Goal: Information Seeking & Learning: Learn about a topic

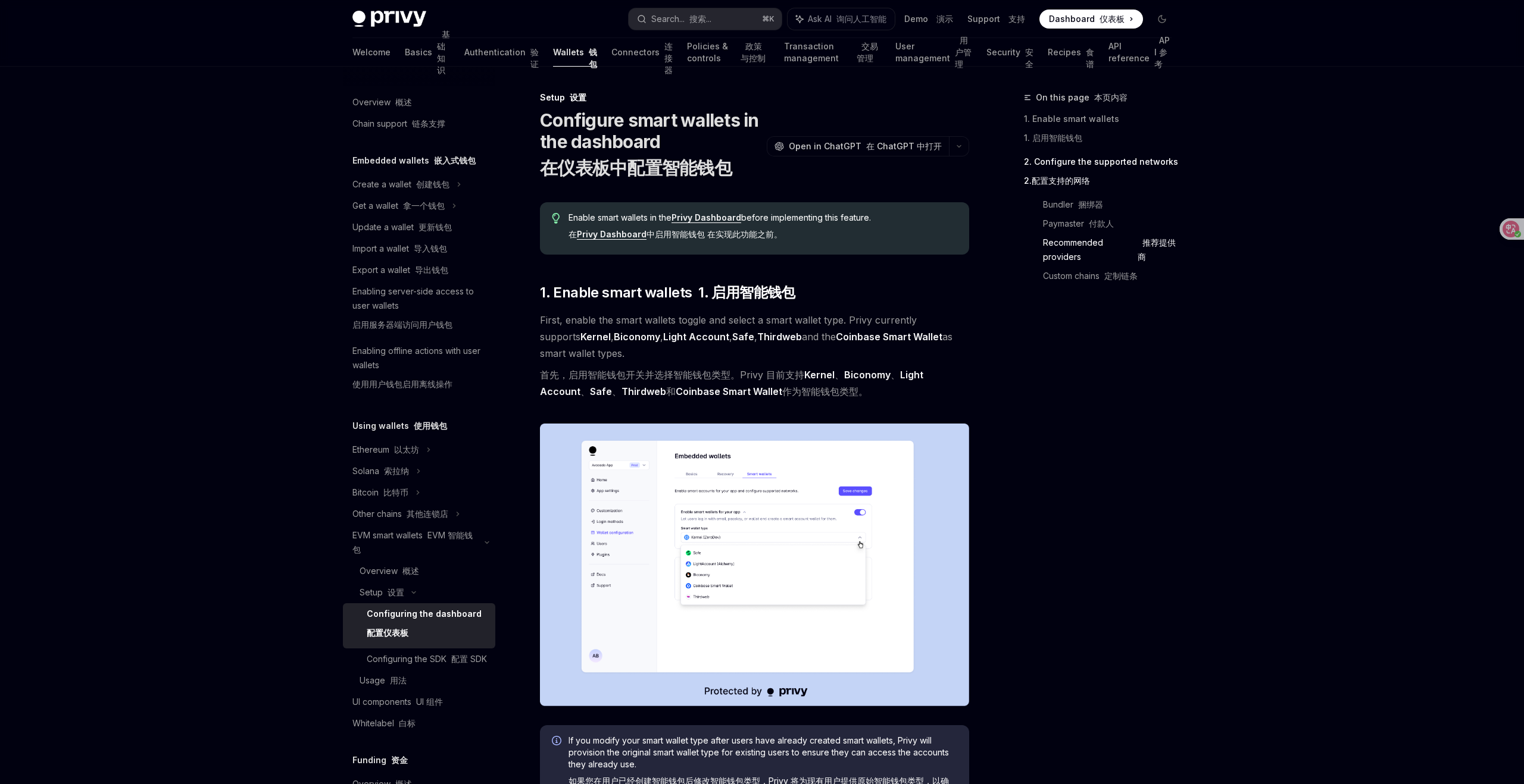
scroll to position [1410, 0]
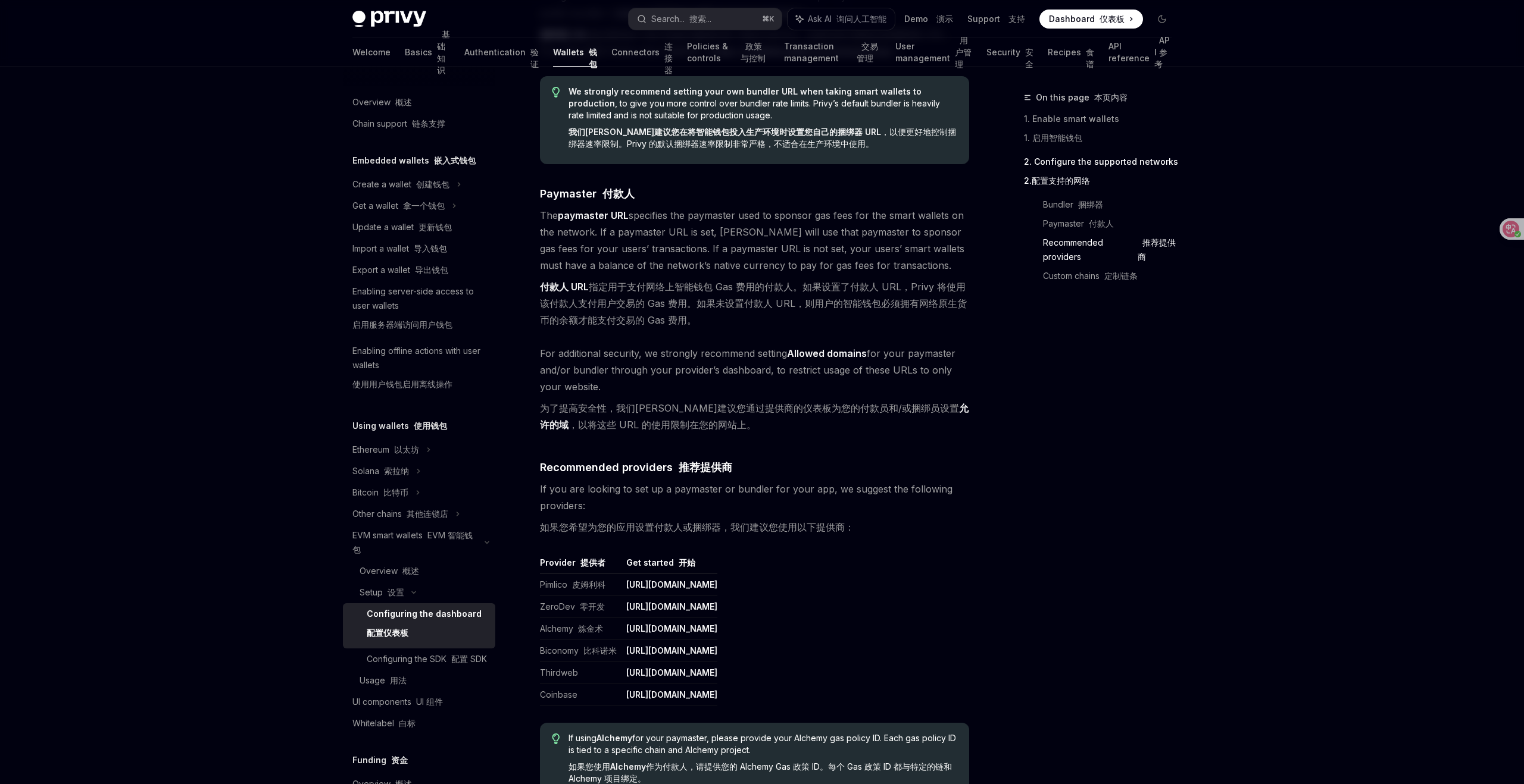
click at [1178, 328] on div "On this page 本页内容 1. Enable smart wallets 1. 启用智能钱包 2. Configure the supported …" at bounding box center [1091, 437] width 181 height 694
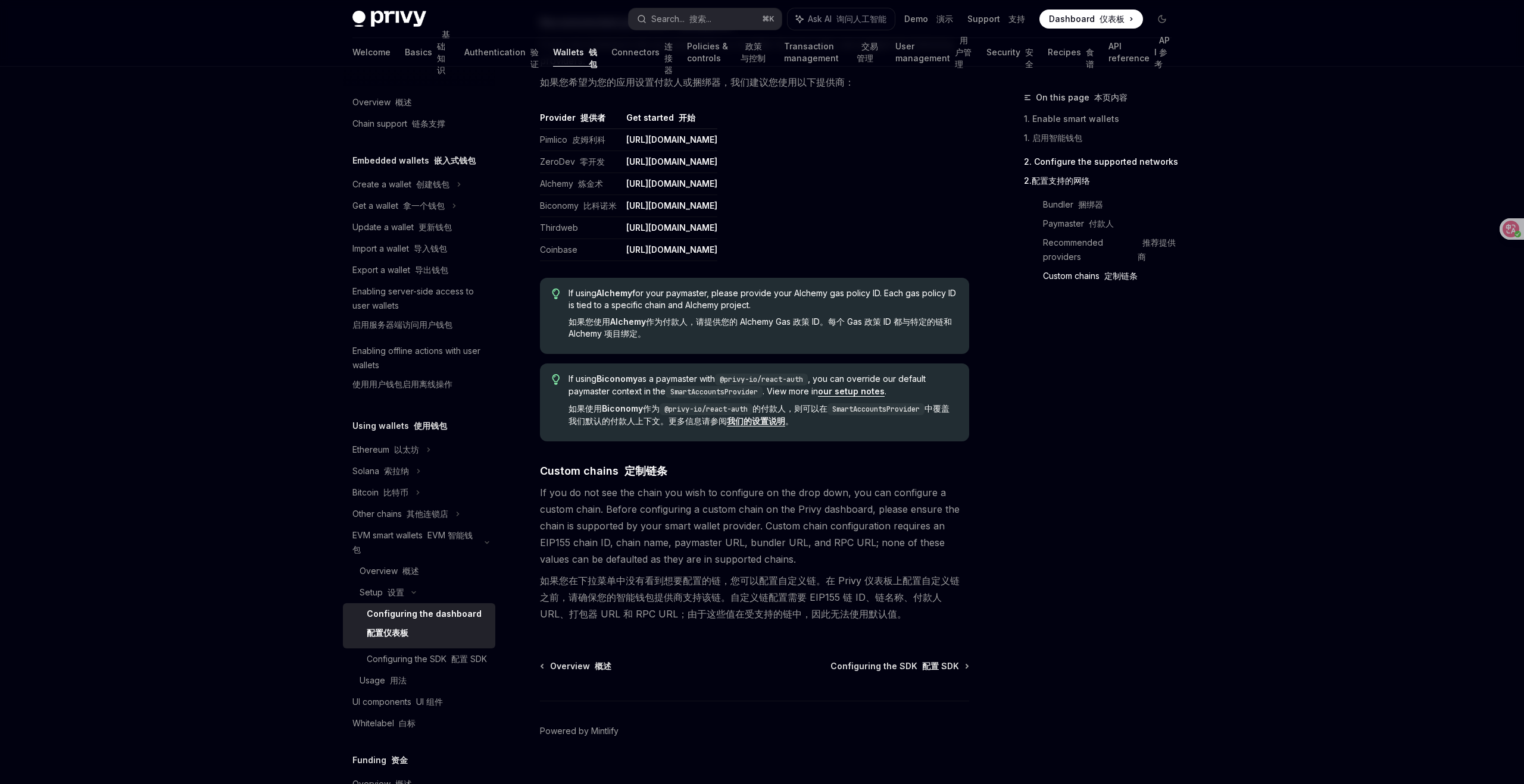
scroll to position [1875, 0]
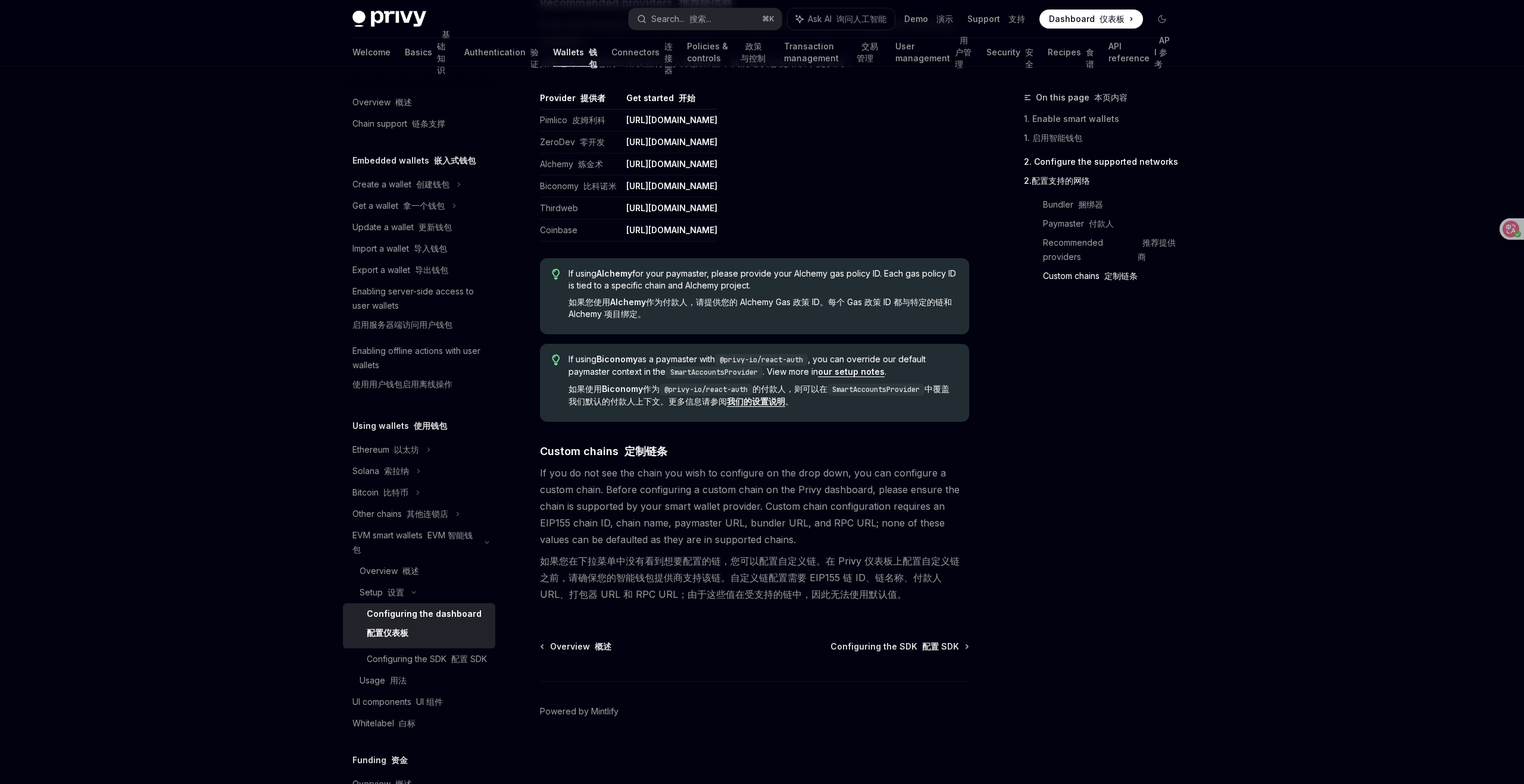
click at [1095, 427] on div "On this page 本页内容 1. Enable smart wallets 1. 启用智能钱包 2. Configure the supported …" at bounding box center [1091, 437] width 181 height 694
click at [451, 657] on font at bounding box center [448, 659] width 5 height 10
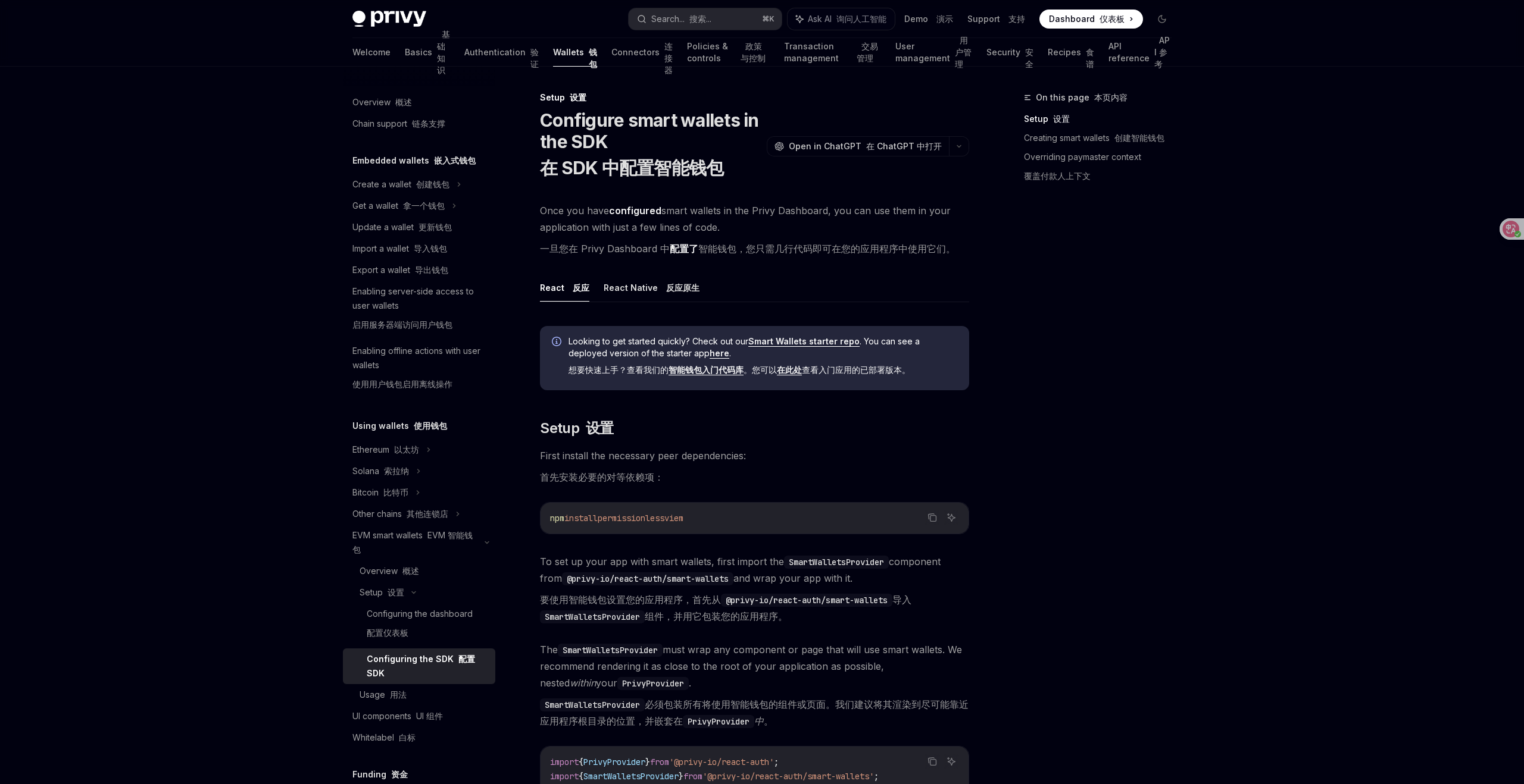
click at [1029, 607] on div "On this page 本页内容 Setup 设置 Creating smart wallets 创建智能钱包 Overriding paymaster c…" at bounding box center [1091, 437] width 181 height 694
click at [942, 617] on font "要使用智能钱包设置您的应用程序，首先从 @privy-io/react-auth/smart-wallets 导入 SmartWalletsProvider …" at bounding box center [755, 608] width 429 height 33
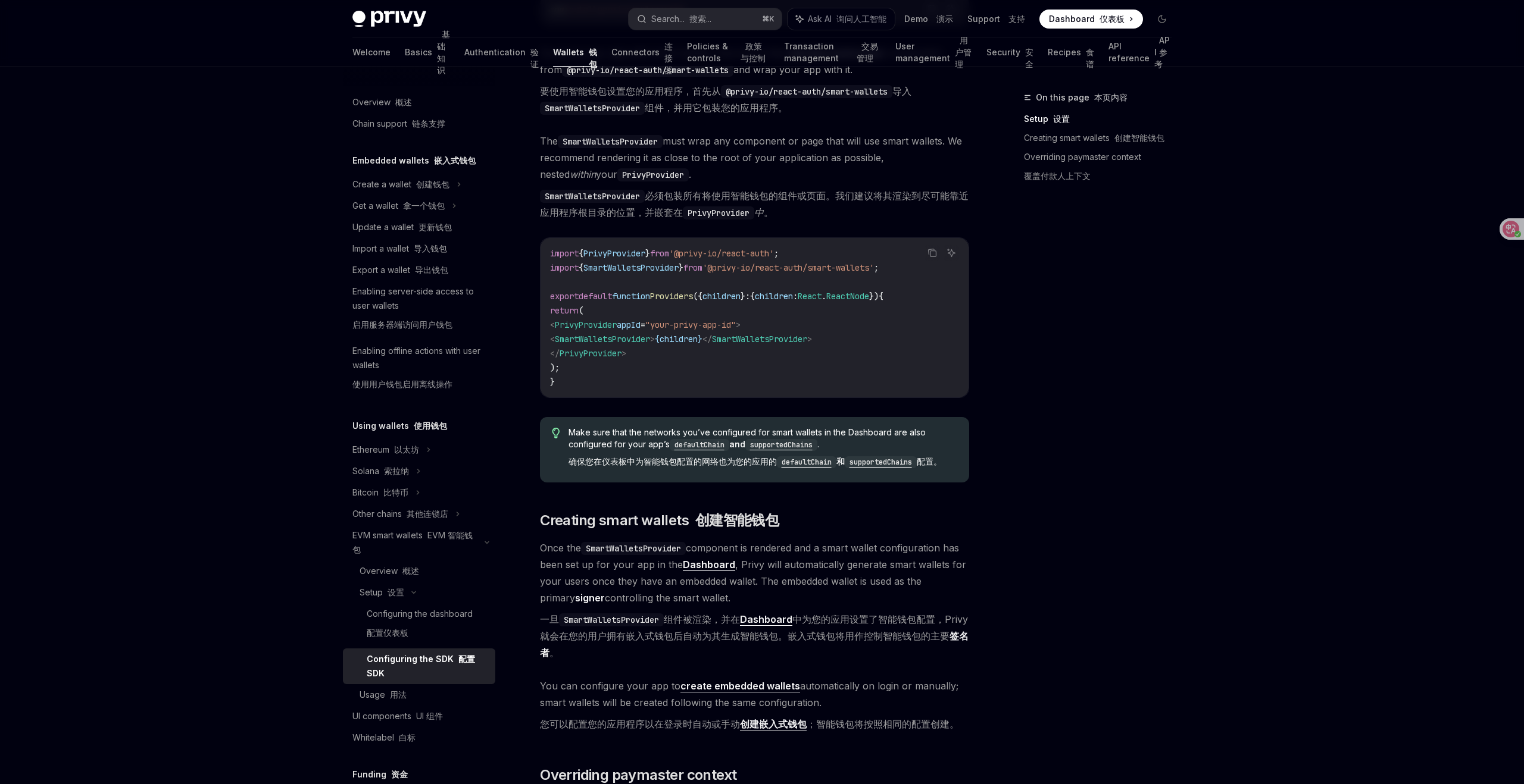
scroll to position [510, 0]
drag, startPoint x: 815, startPoint y: 636, endPoint x: 818, endPoint y: 652, distance: 16.3
click at [818, 652] on font "一旦 SmartWalletsProvider 组件被渲染，并在 Dashboard 中为您的应用设置了智能钱包配置，Privy 就会在您的用户拥有嵌入式钱包…" at bounding box center [755, 634] width 429 height 50
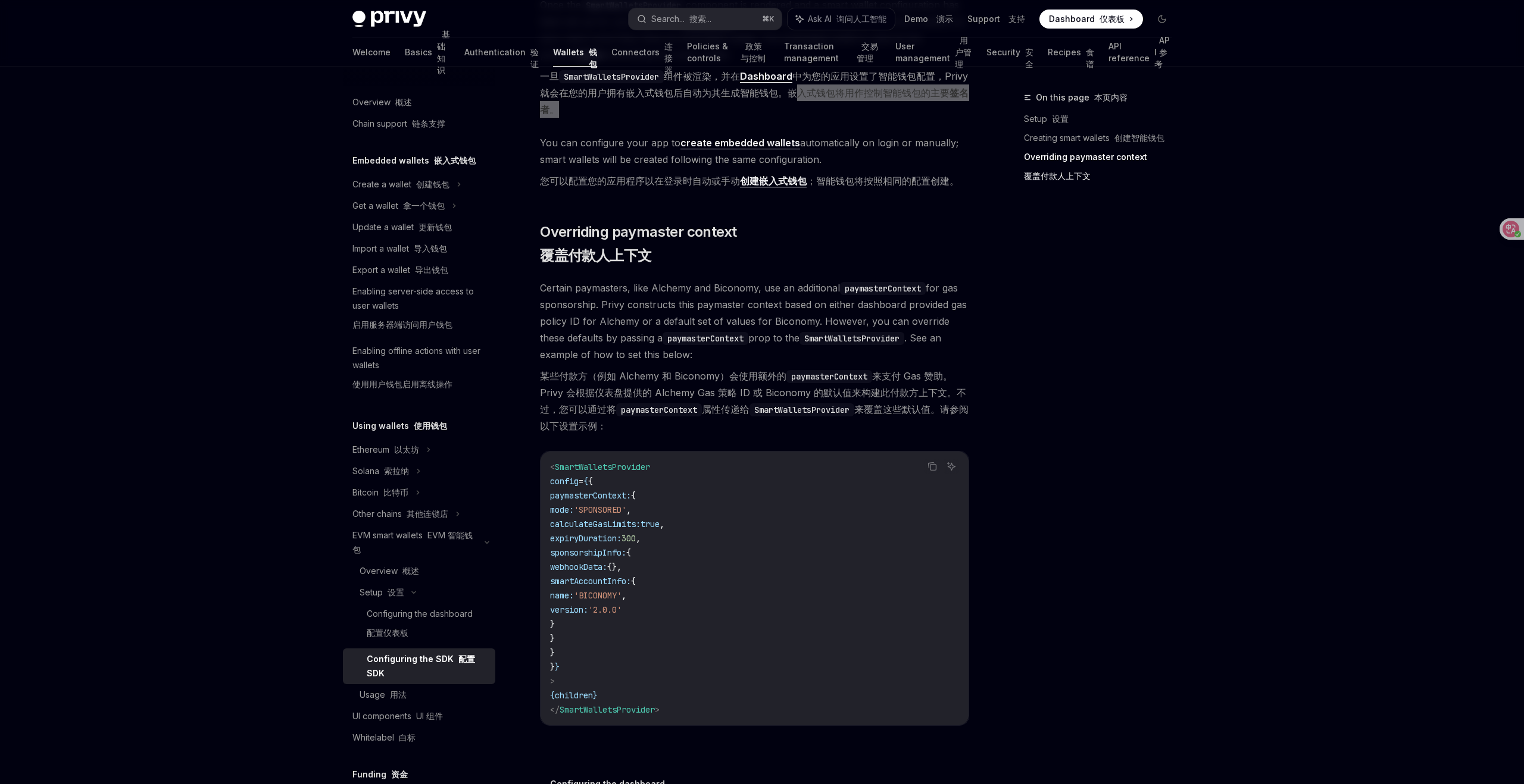
scroll to position [1046, 0]
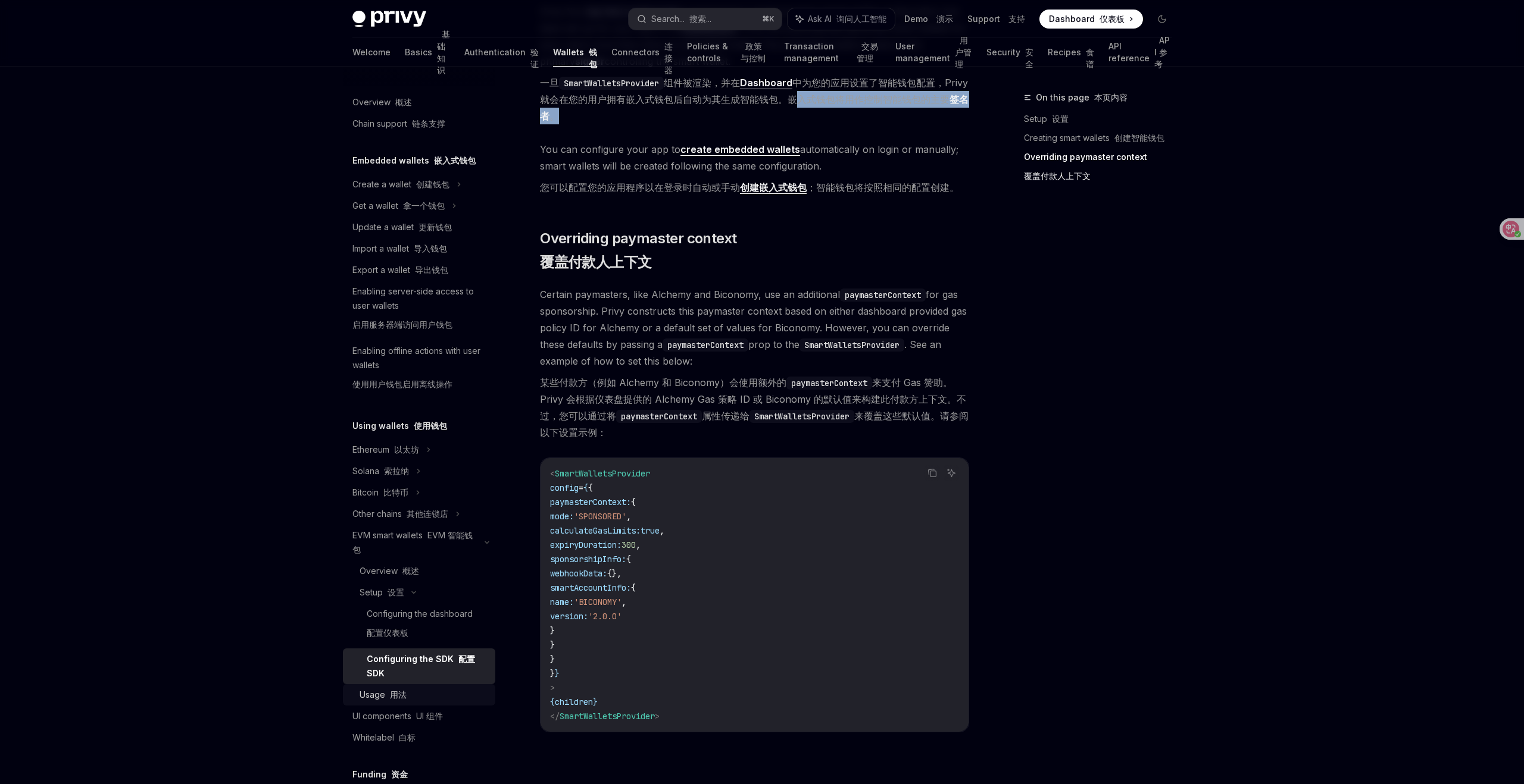
click at [381, 694] on div "Usage 用法" at bounding box center [383, 695] width 47 height 14
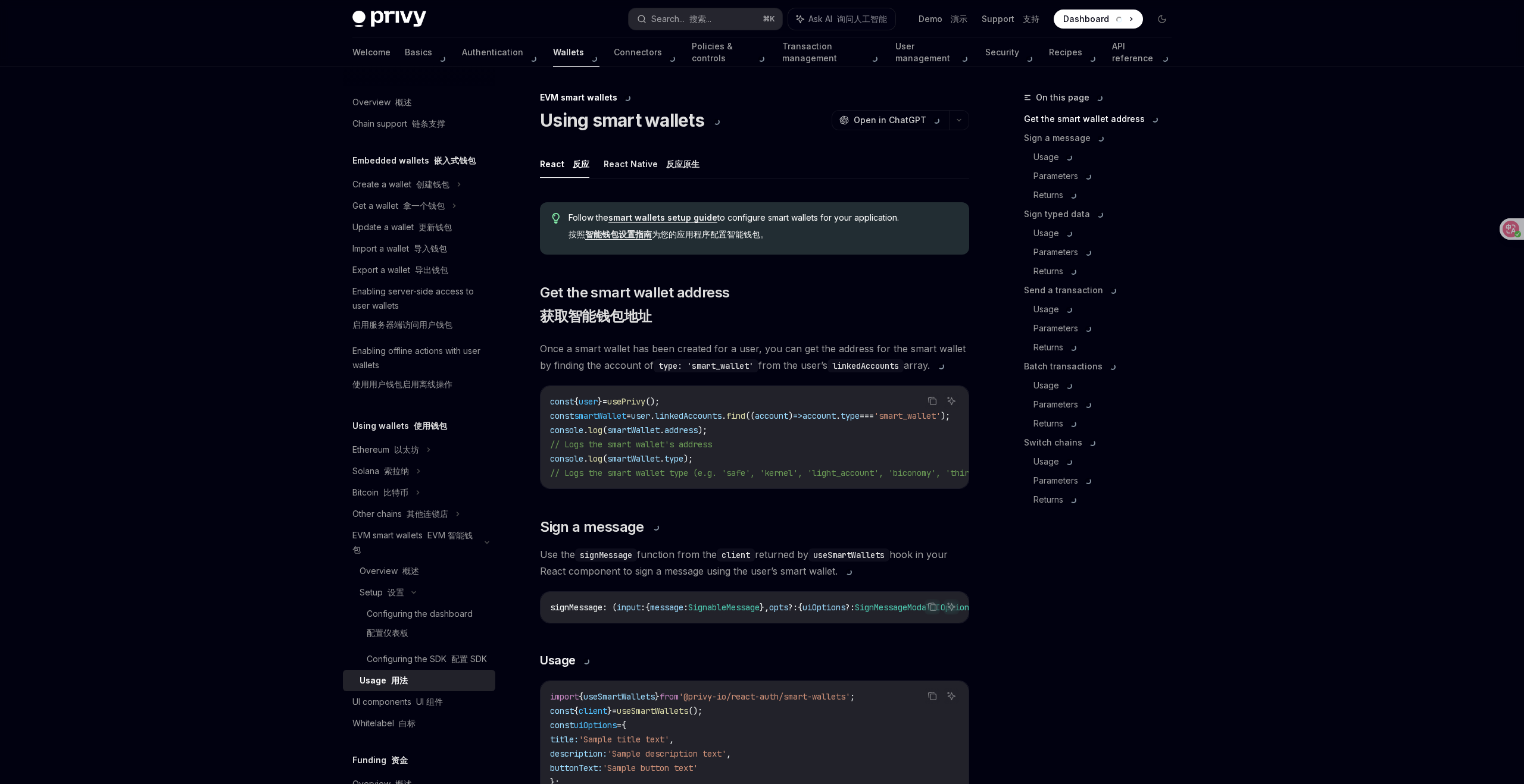
type textarea "*"
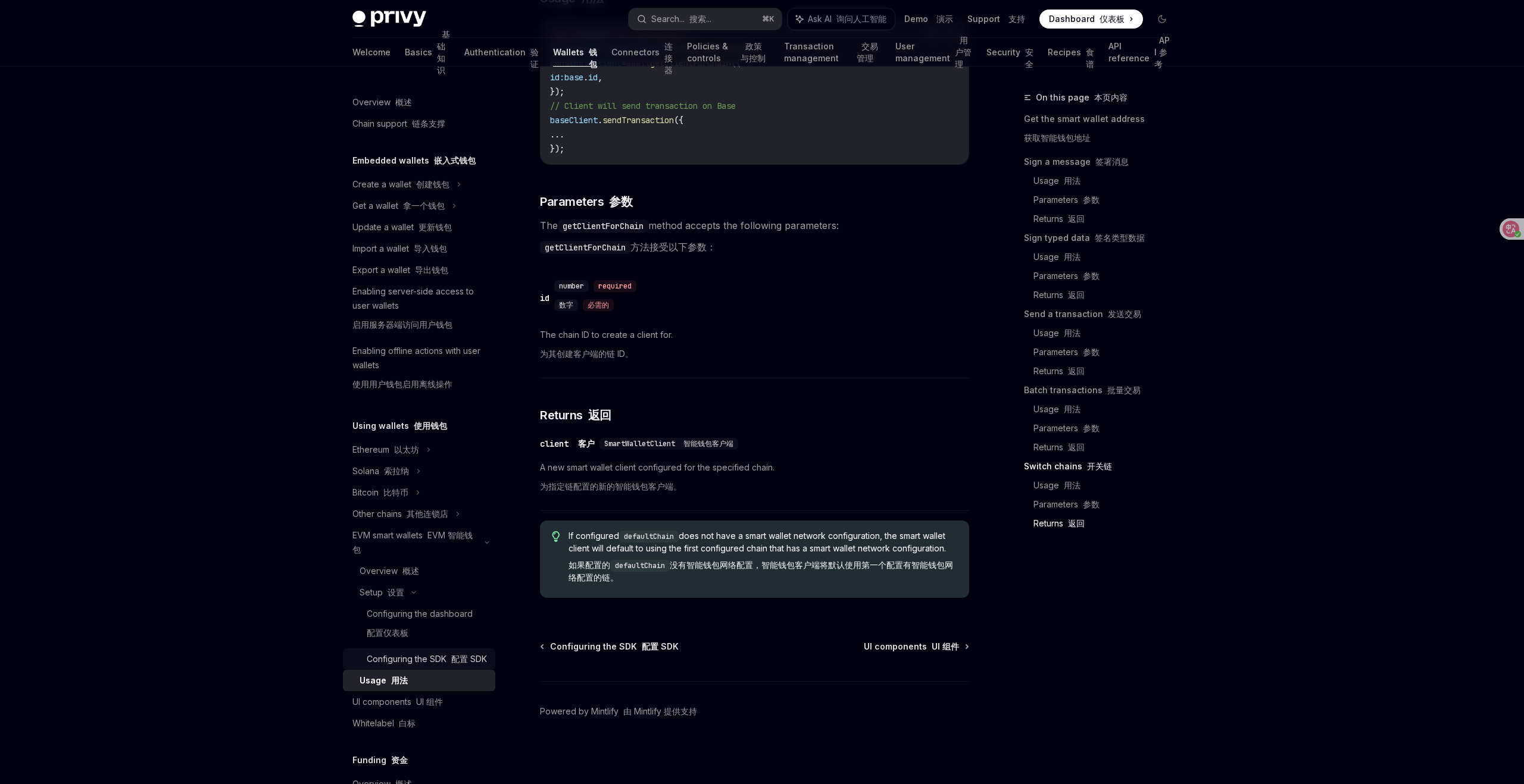
click at [445, 661] on div "Configuring the SDK 配置 SDK" at bounding box center [427, 659] width 120 height 14
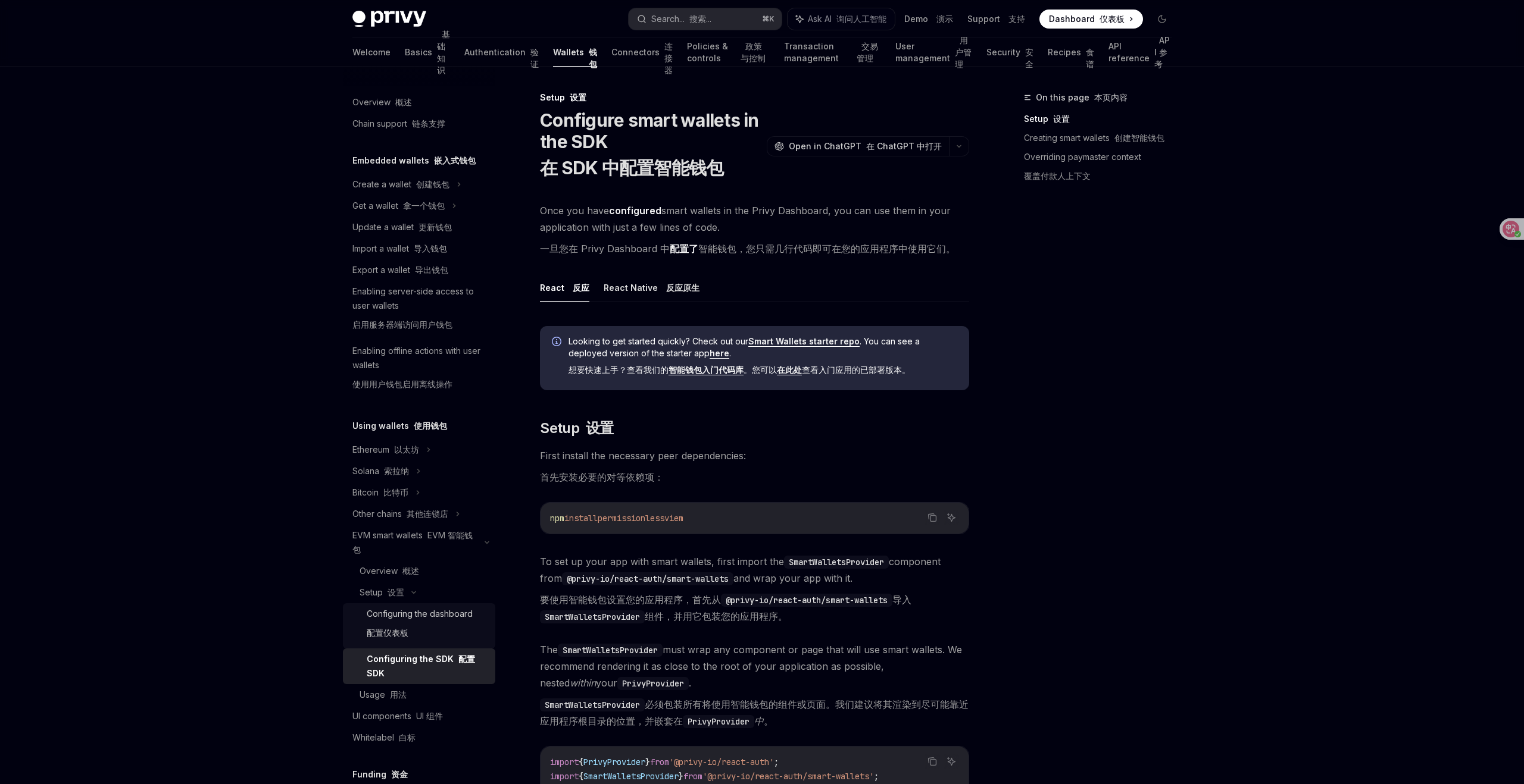
click at [398, 627] on font "配置仪表板" at bounding box center [387, 633] width 42 height 14
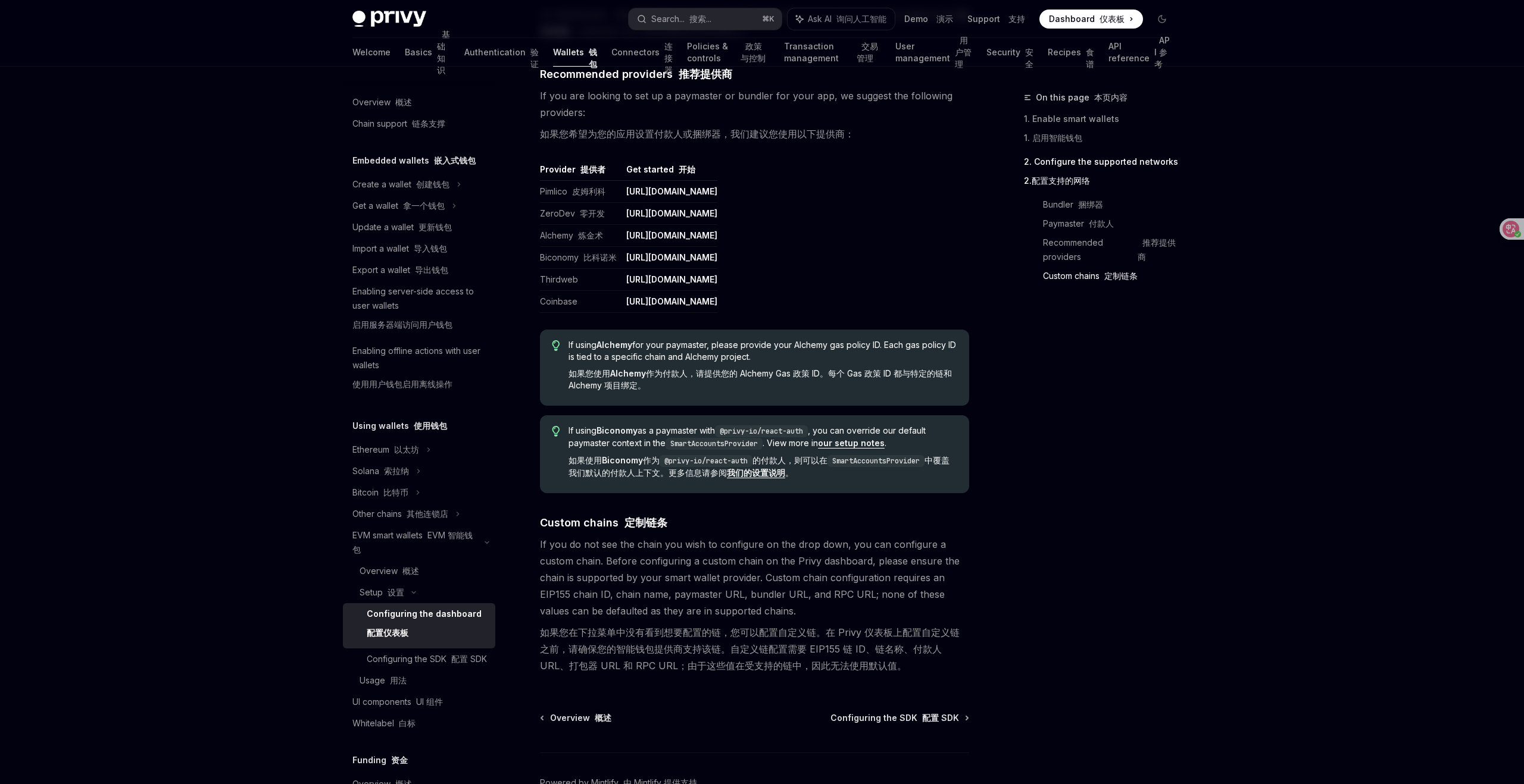
scroll to position [1803, 0]
click at [386, 569] on div "Overview 概述" at bounding box center [389, 571] width 59 height 14
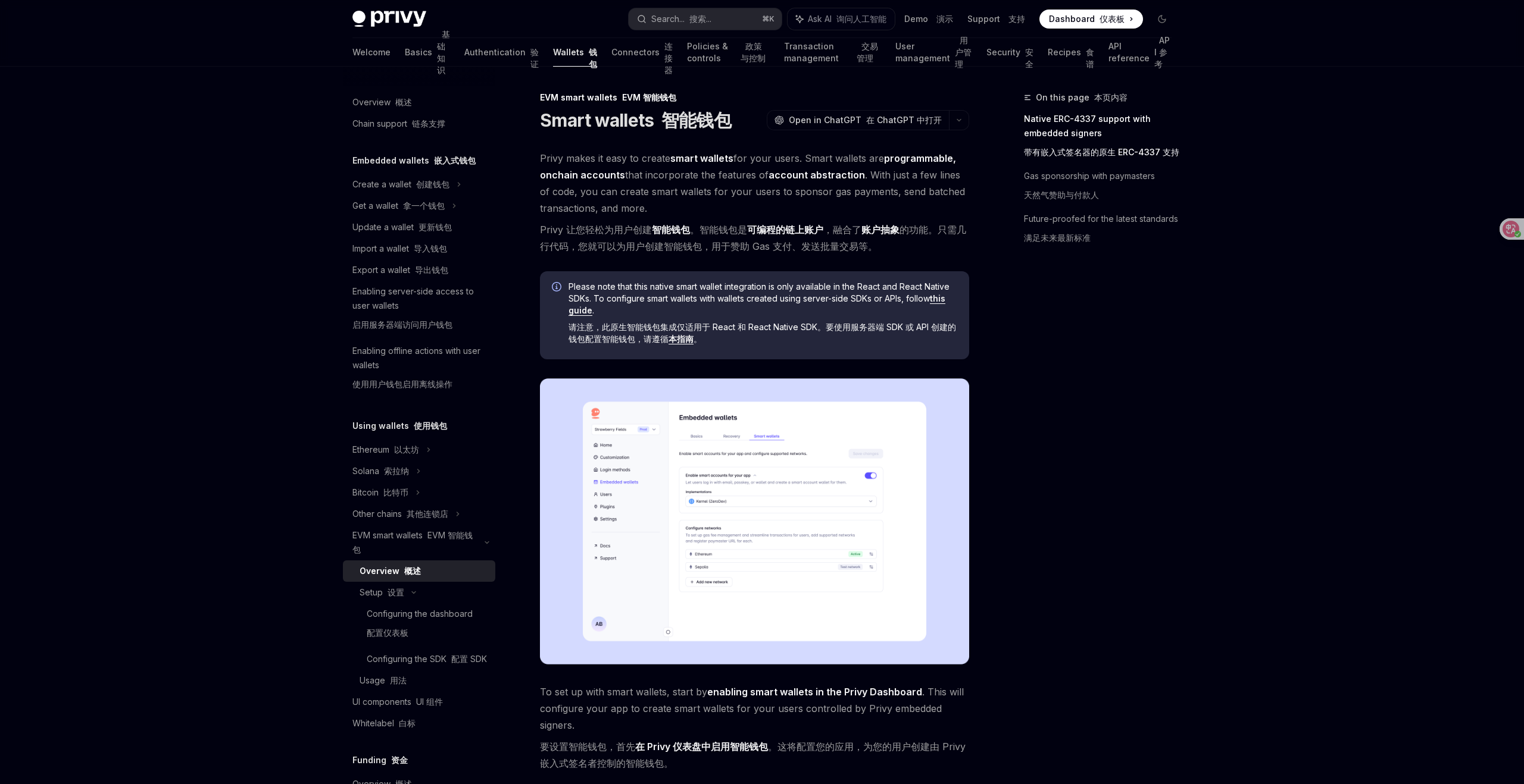
click at [1054, 294] on div "On this page 本页内容 Native ERC-4337 support with embedded signers 带有嵌入式签名器的原生 ERC…" at bounding box center [1091, 437] width 181 height 694
click at [1073, 320] on div "On this page 本页内容 Native ERC-4337 support with embedded signers 带有嵌入式签名器的原生 ERC…" at bounding box center [1091, 437] width 181 height 694
type textarea "*"
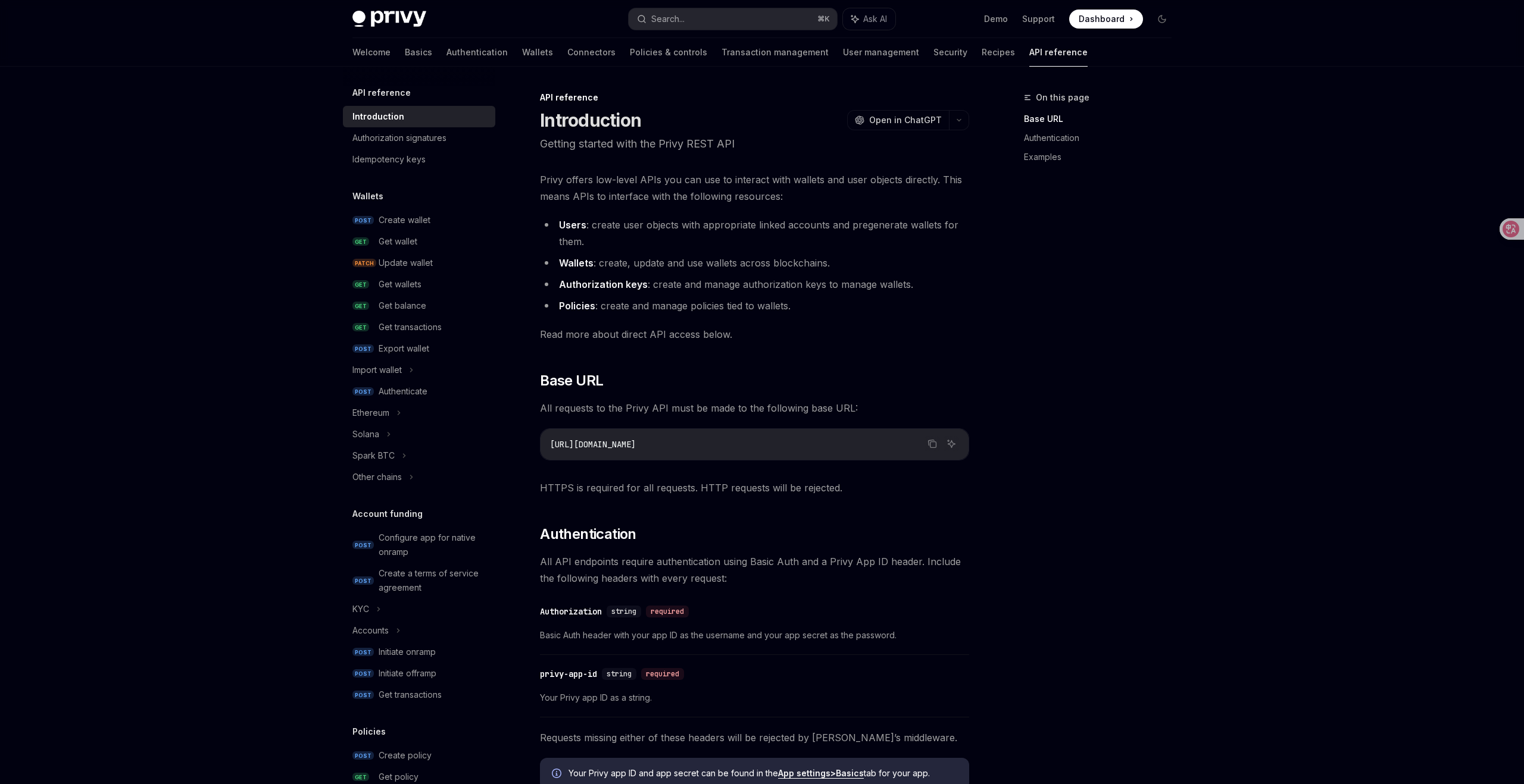
click at [1142, 319] on div "On this page Base URL Authentication Examples" at bounding box center [1091, 437] width 181 height 694
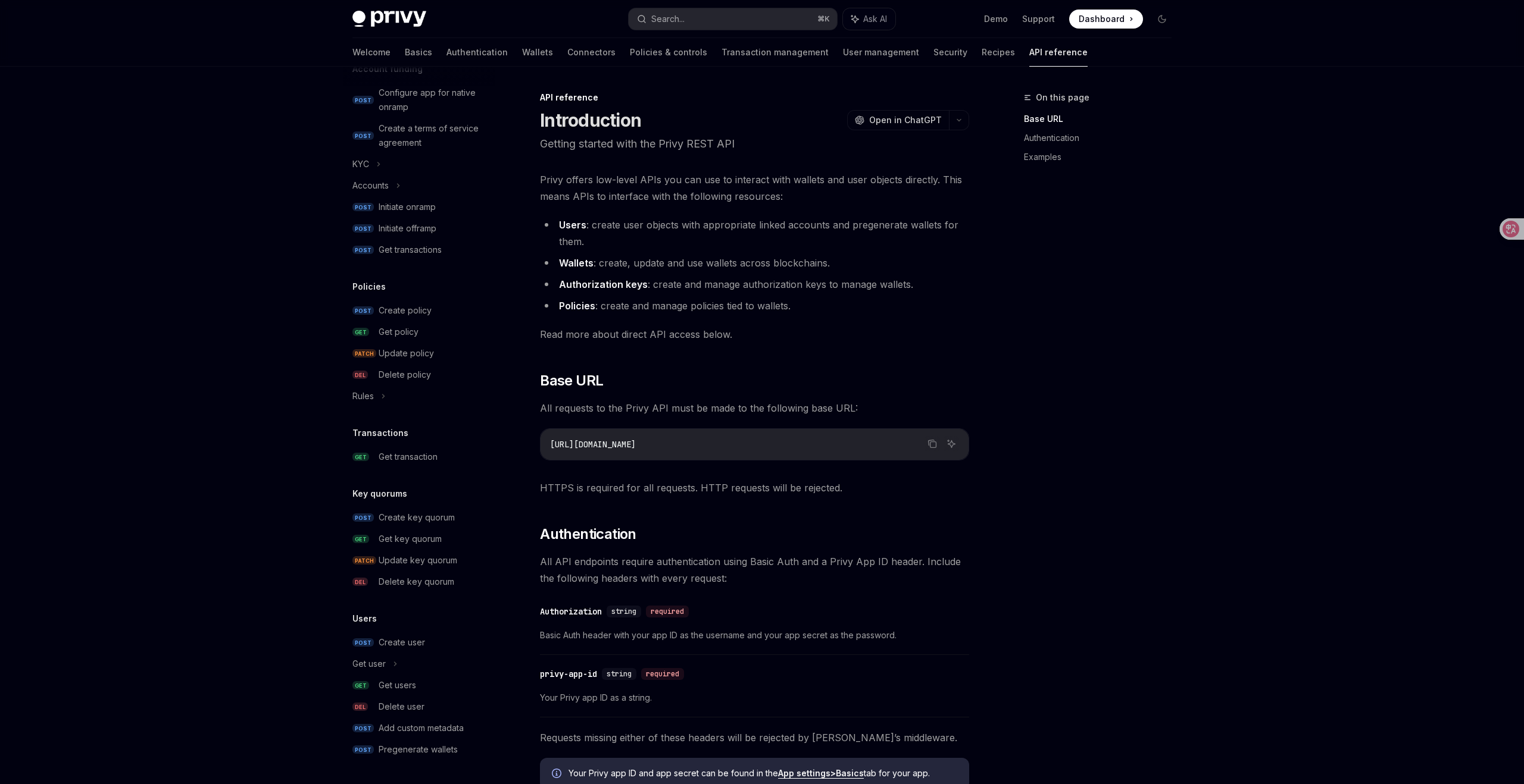
click at [1159, 489] on div "On this page Base URL Authentication Examples" at bounding box center [1091, 437] width 181 height 694
type textarea "*"
